Goal: Check status: Check status

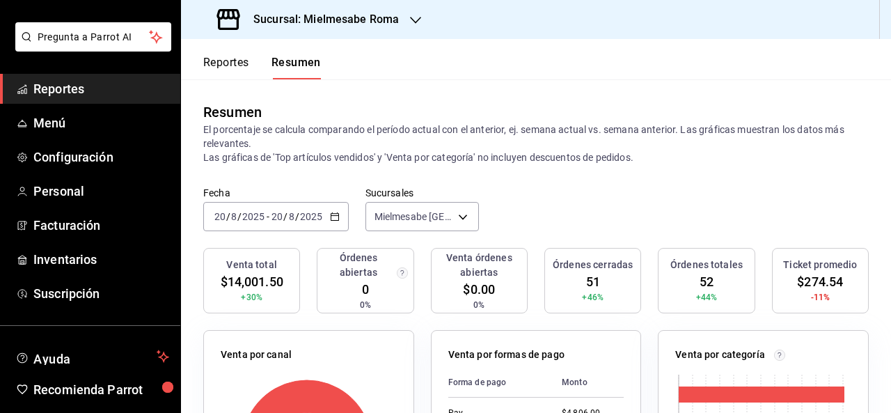
scroll to position [63, 0]
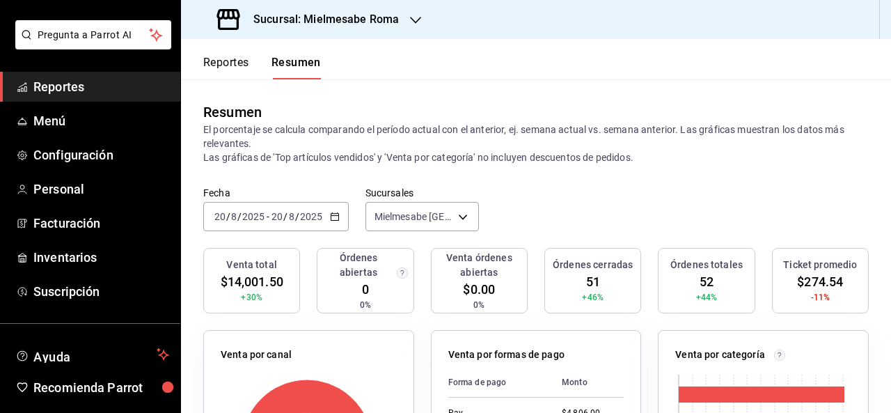
click at [128, 89] on span "Reportes" at bounding box center [101, 86] width 136 height 19
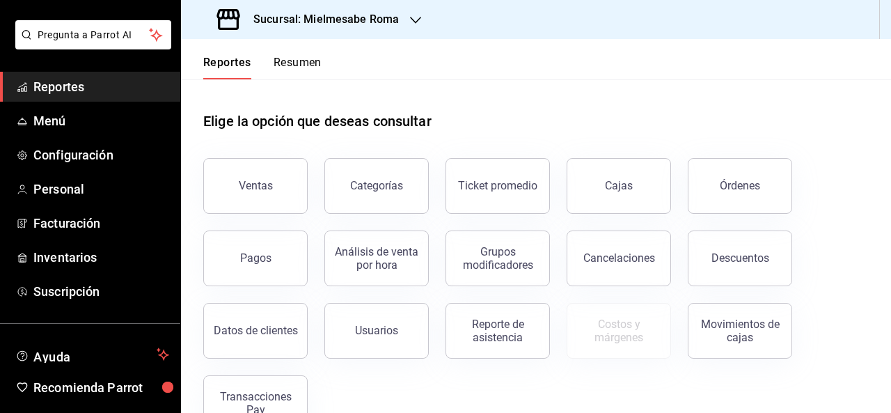
drag, startPoint x: 239, startPoint y: 61, endPoint x: 369, endPoint y: 65, distance: 130.3
click at [369, 65] on header "Reportes Resumen" at bounding box center [536, 59] width 710 height 40
click at [273, 392] on div "Transacciones Pay" at bounding box center [255, 403] width 86 height 26
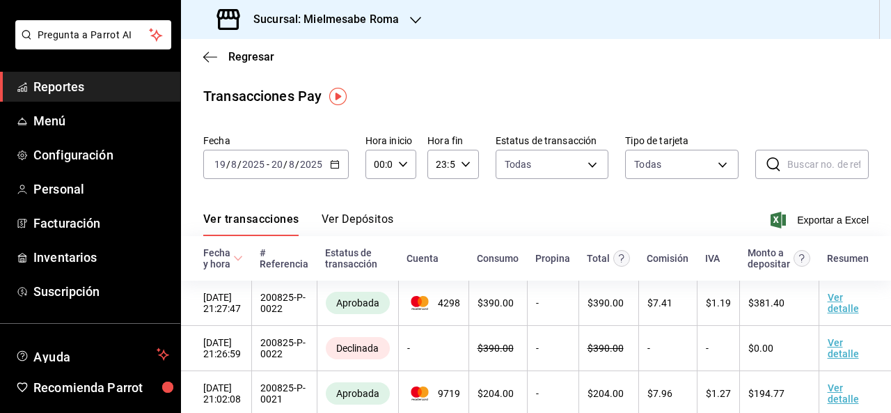
click at [351, 217] on button "Ver Depósitos" at bounding box center [358, 224] width 72 height 24
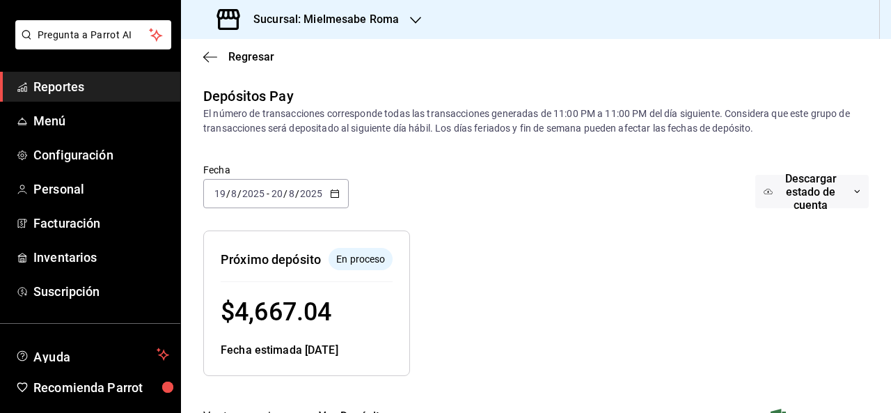
click at [412, 14] on div at bounding box center [415, 20] width 11 height 15
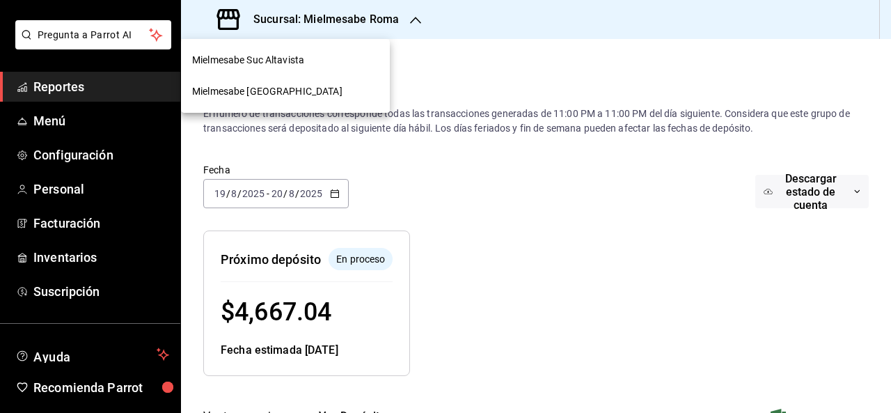
click at [369, 68] on div "Mielmesabe Suc Altavista" at bounding box center [285, 60] width 209 height 31
